Goal: Transaction & Acquisition: Purchase product/service

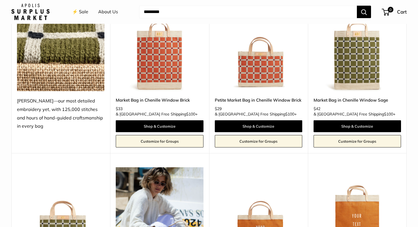
scroll to position [331, 0]
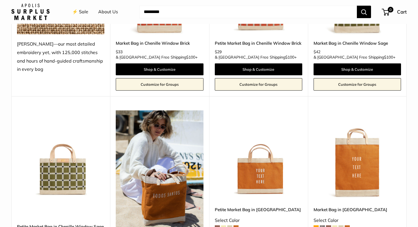
click at [0, 0] on img at bounding box center [0, 0] width 0 height 0
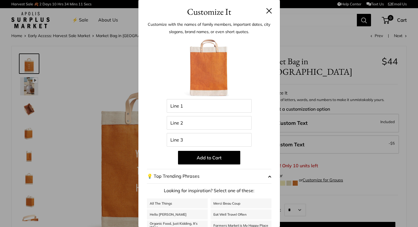
click at [270, 12] on button at bounding box center [270, 11] width 6 height 6
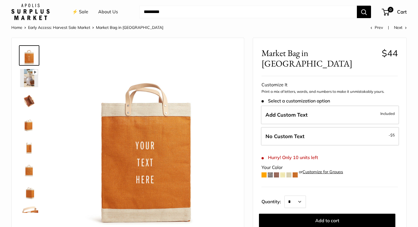
scroll to position [8, 0]
